Goal: Find specific page/section: Locate item on page

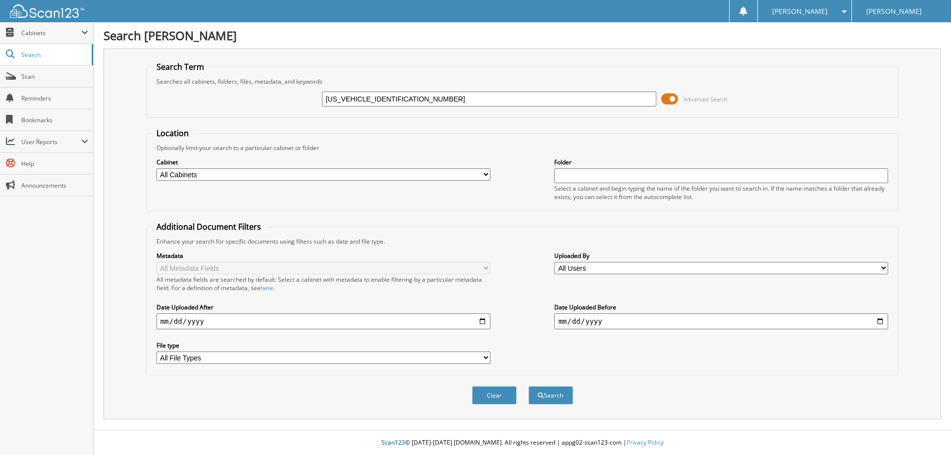
type input "[US_VEHICLE_IDENTIFICATION_NUMBER]"
click at [528, 386] on button "Search" at bounding box center [550, 395] width 45 height 18
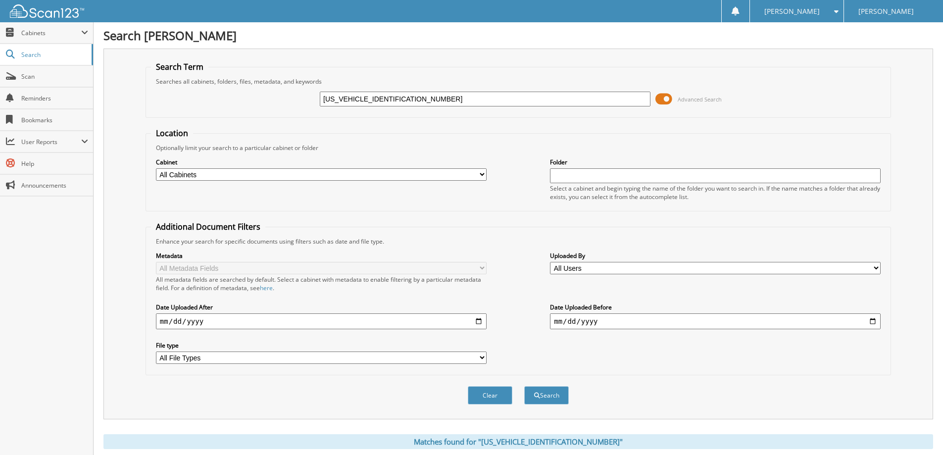
click at [398, 91] on div "[US_VEHICLE_IDENTIFICATION_NUMBER]" at bounding box center [485, 99] width 331 height 17
click at [397, 98] on input "[US_VEHICLE_IDENTIFICATION_NUMBER]" at bounding box center [485, 99] width 331 height 15
click at [525, 404] on div "Clear Search" at bounding box center [519, 395] width 746 height 40
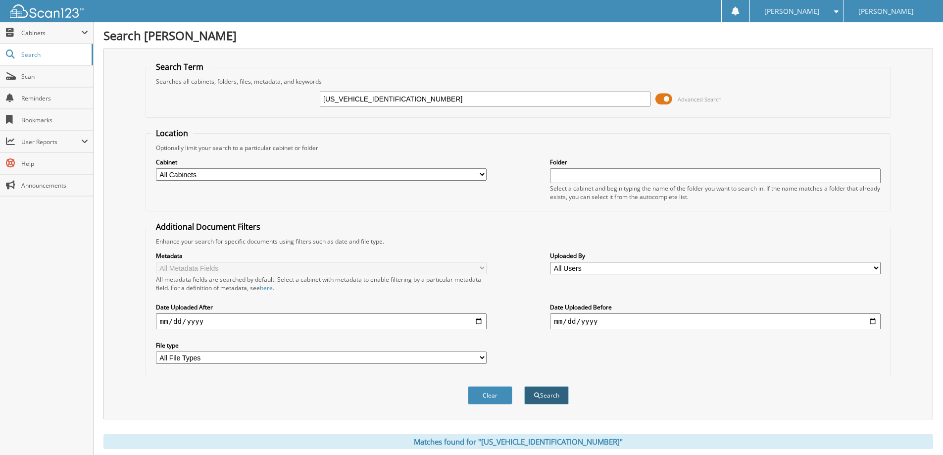
click at [551, 399] on button "Search" at bounding box center [546, 395] width 45 height 18
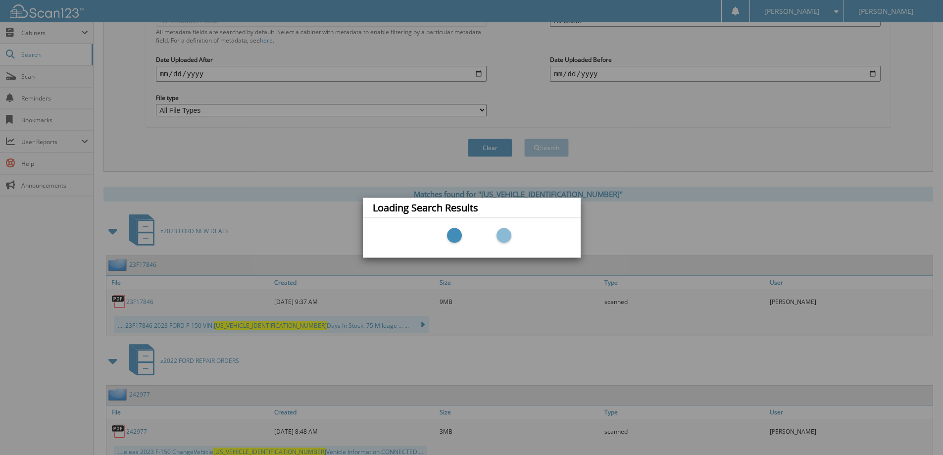
scroll to position [320, 0]
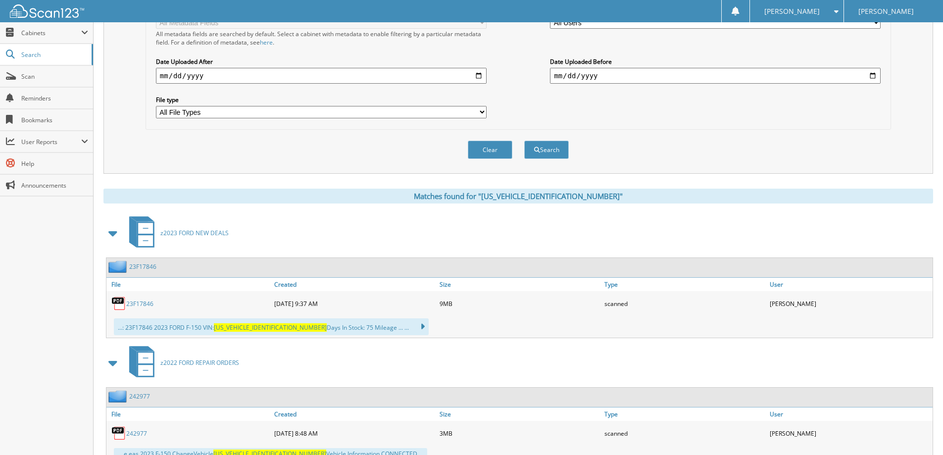
scroll to position [363, 0]
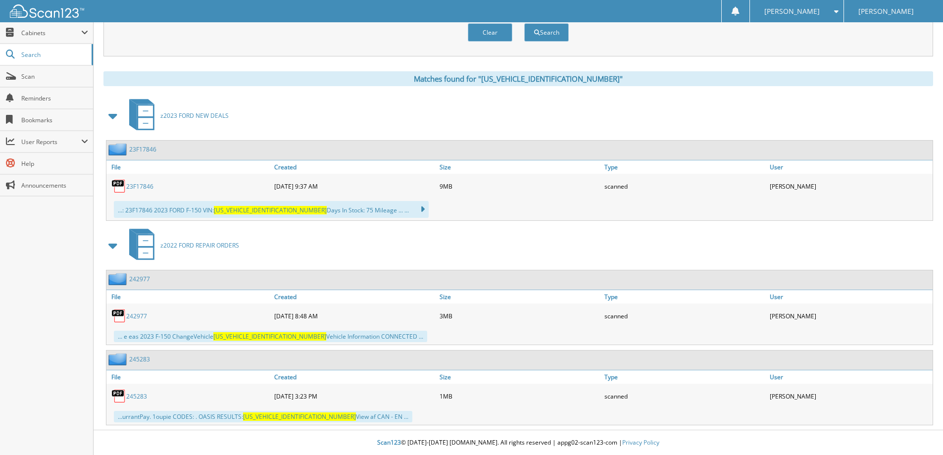
click at [140, 183] on link "23F17846" at bounding box center [139, 186] width 27 height 8
